Goal: Navigation & Orientation: Find specific page/section

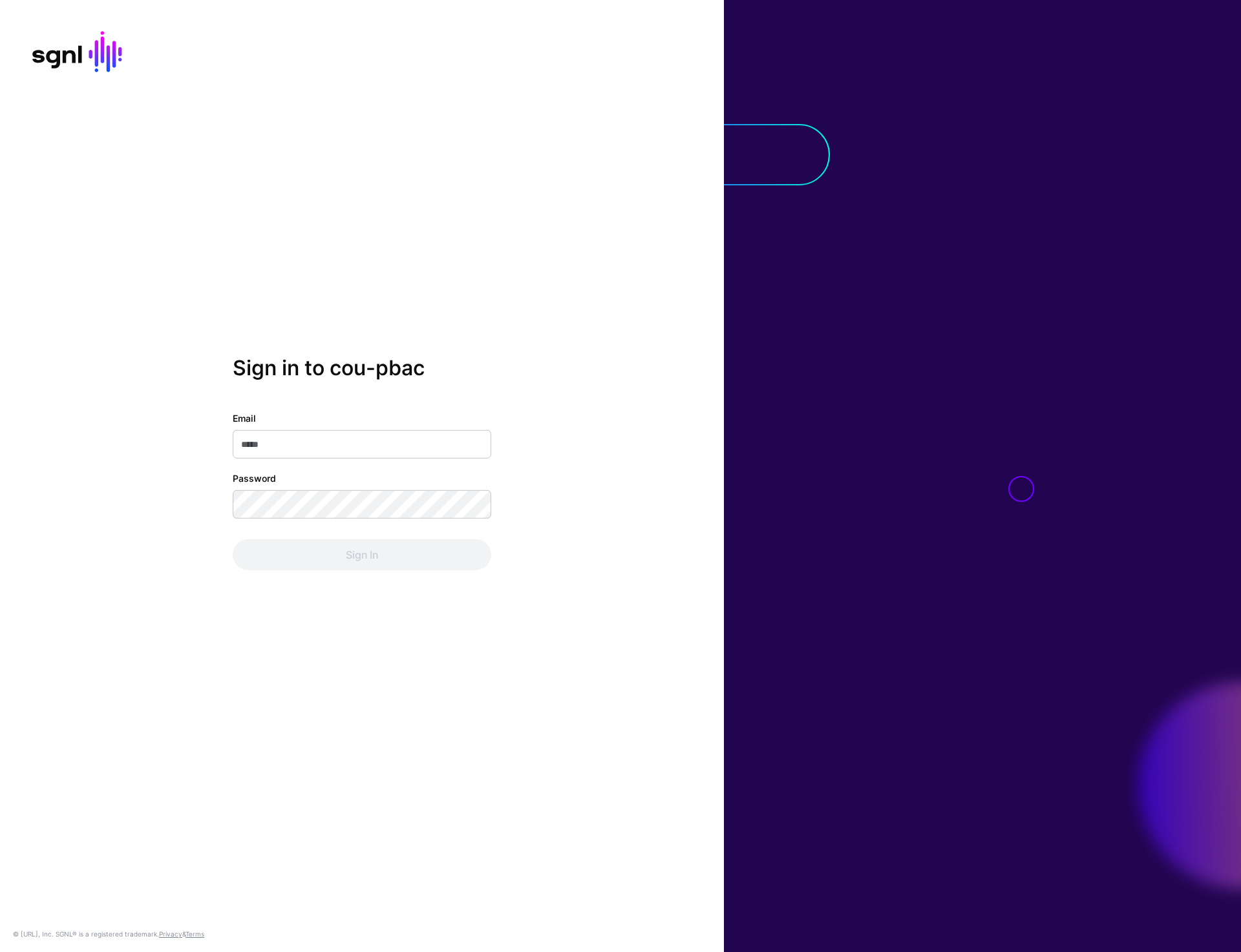
type input "**********"
click at [362, 551] on button "Sign In" at bounding box center [362, 555] width 259 height 31
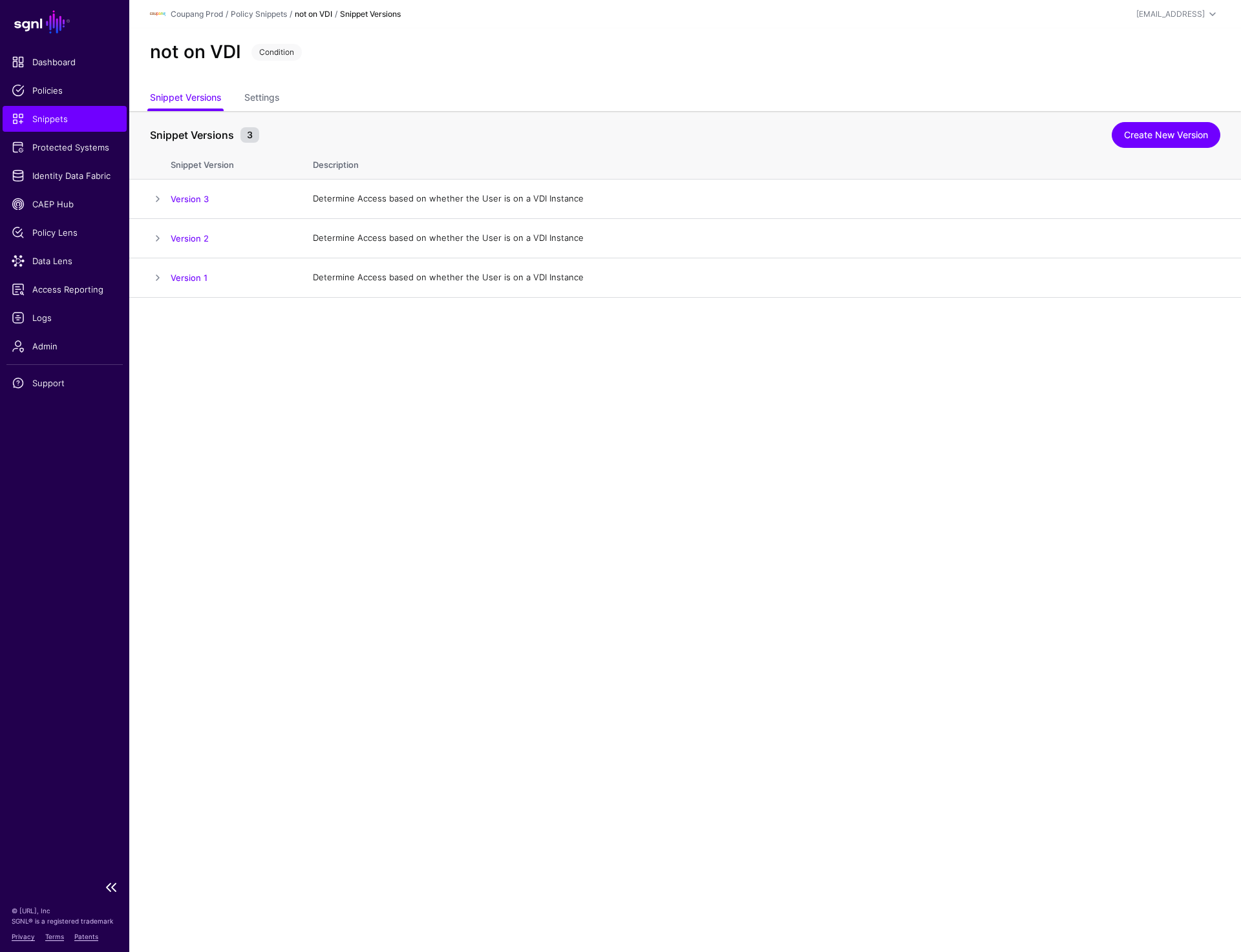
click at [62, 120] on span "Snippets" at bounding box center [65, 118] width 106 height 13
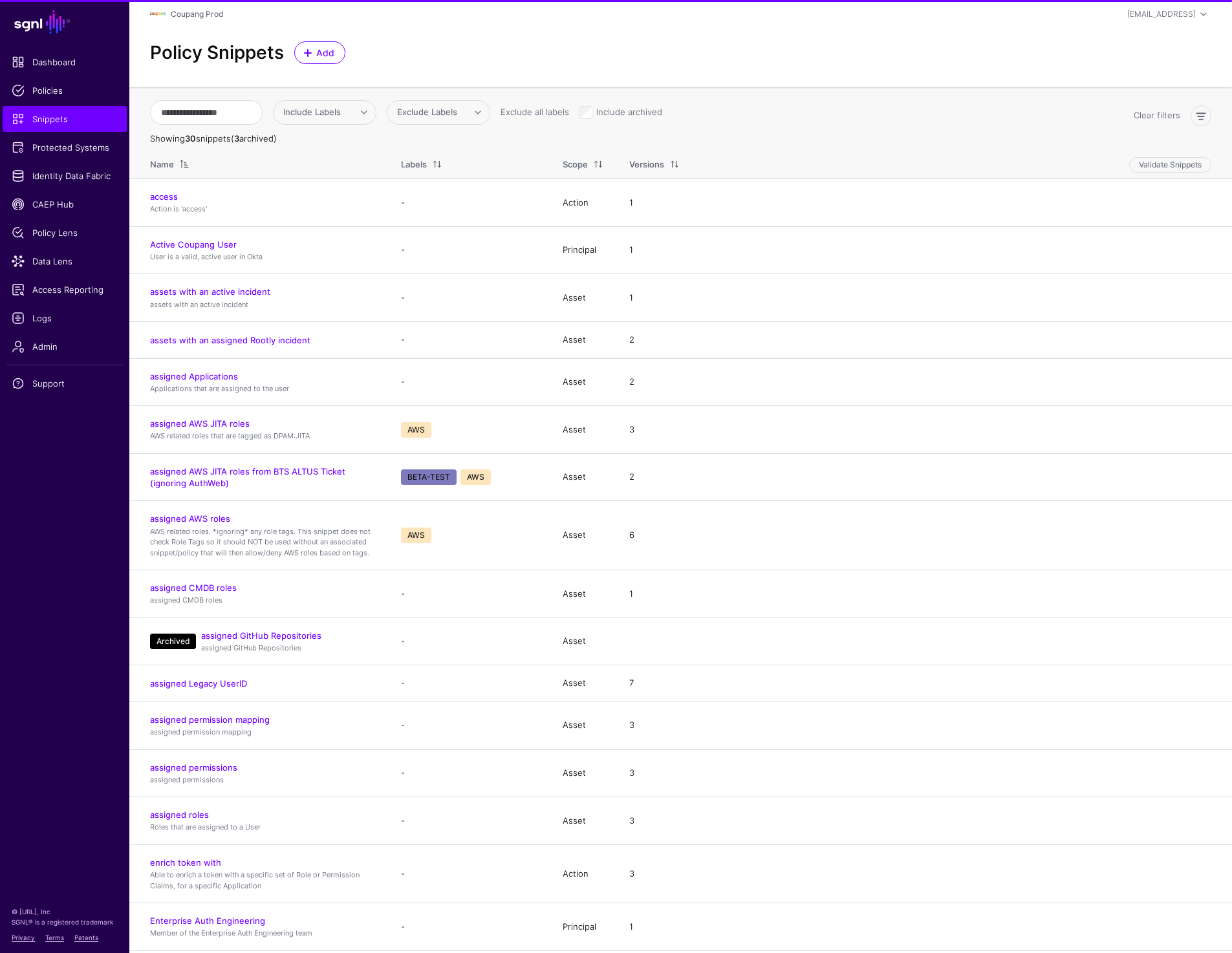
click at [896, 54] on div "Policy Snippets Add" at bounding box center [681, 53] width 1071 height 22
